Goal: Browse casually: Explore the website without a specific task or goal

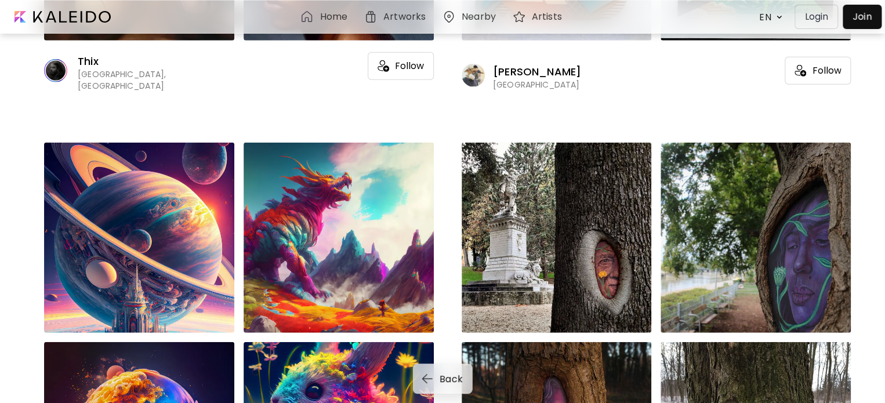
scroll to position [3808, 0]
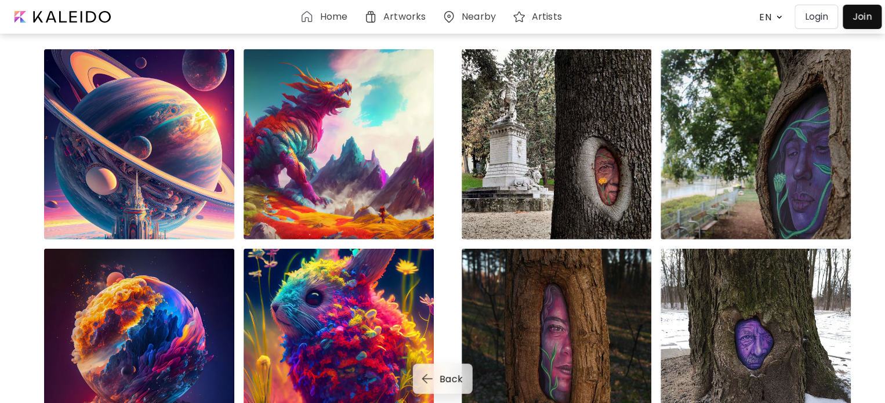
click at [584, 159] on div at bounding box center [557, 144] width 190 height 190
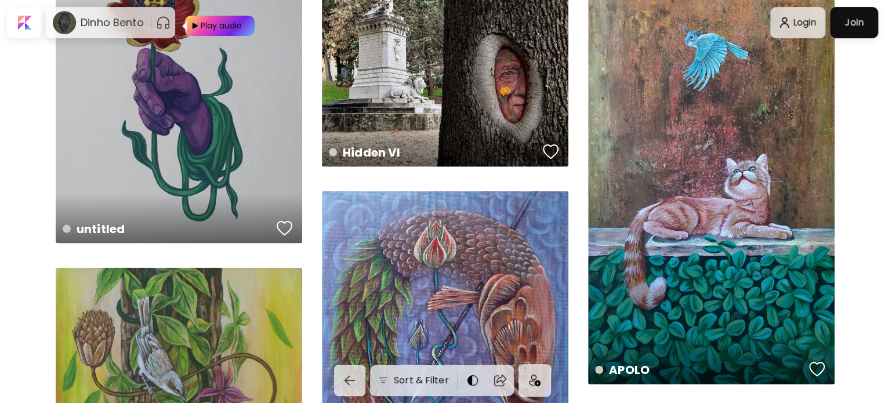
scroll to position [1134, 0]
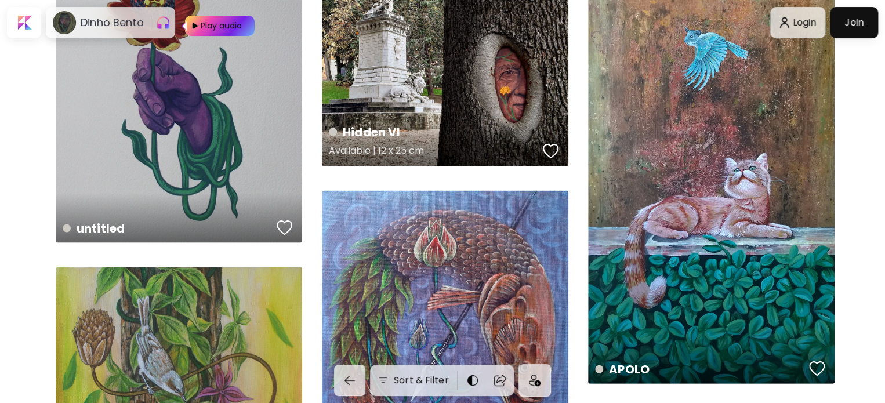
click at [478, 26] on div "Hidden VI Available | 12 x 25 cm" at bounding box center [445, 43] width 246 height 246
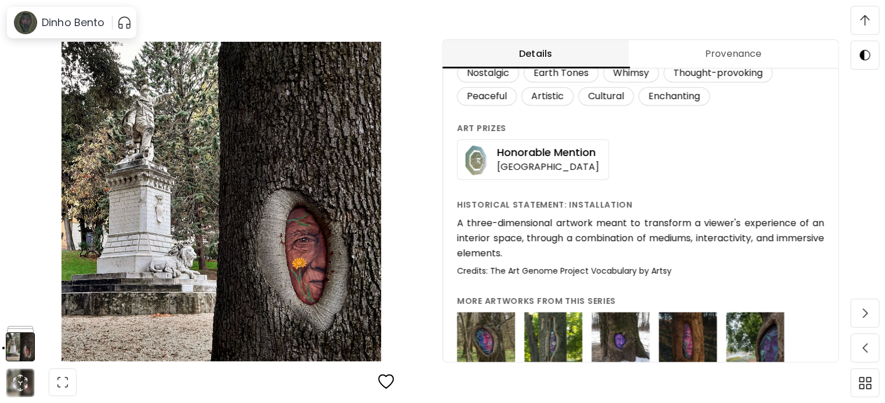
scroll to position [1120, 0]
